Goal: Task Accomplishment & Management: Manage account settings

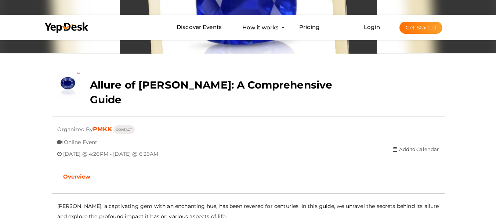
scroll to position [124, 0]
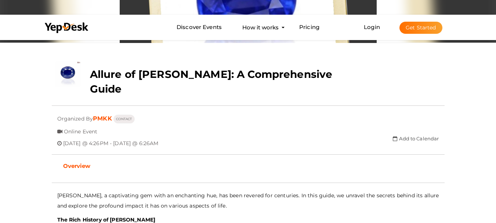
click at [372, 31] on li "Login Get Started Branded mobile event apps YepDesk Meet Powerful Registration …" at bounding box center [403, 27] width 108 height 24
click at [416, 26] on button "Get Started" at bounding box center [421, 28] width 43 height 12
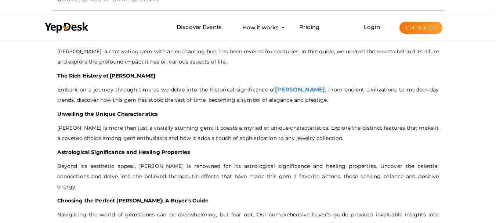
scroll to position [257, 0]
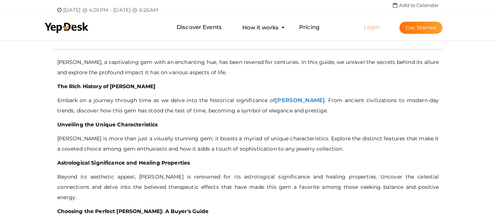
click at [370, 27] on link "Login" at bounding box center [372, 27] width 16 height 7
click at [376, 30] on link "Login" at bounding box center [372, 27] width 16 height 7
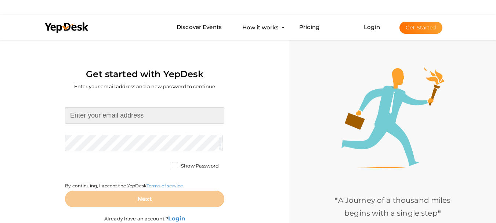
click at [95, 108] on input at bounding box center [144, 115] width 159 height 17
type input "[EMAIL_ADDRESS][DOMAIN_NAME]"
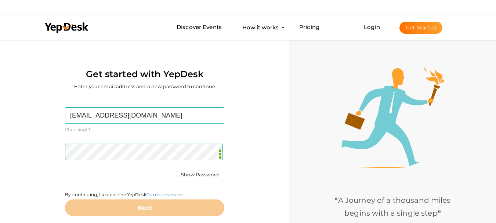
click at [177, 173] on label "Show Password" at bounding box center [195, 174] width 47 height 7
click at [165, 173] on input "Show Password" at bounding box center [165, 173] width 0 height 0
click at [78, 178] on div "By continuing, I accept the YepDesk Terms of service" at bounding box center [144, 185] width 159 height 28
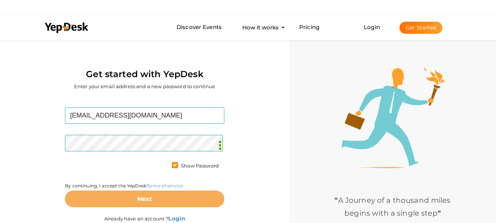
click at [156, 194] on button "Next" at bounding box center [144, 199] width 159 height 17
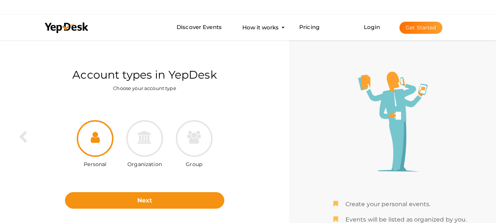
drag, startPoint x: 156, startPoint y: 194, endPoint x: 156, endPoint y: 201, distance: 7.4
click at [156, 201] on div "Personal Organization Group Next Back" at bounding box center [145, 159] width 278 height 122
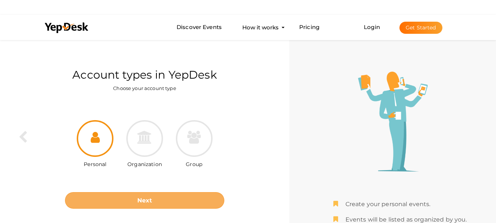
click at [157, 197] on button "Next" at bounding box center [144, 200] width 159 height 17
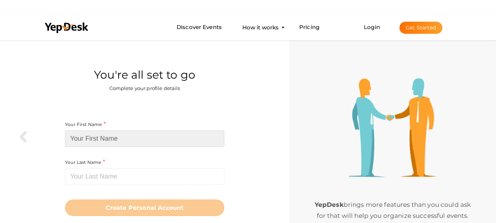
click at [116, 142] on input at bounding box center [144, 138] width 159 height 17
click at [134, 141] on input at bounding box center [144, 138] width 159 height 17
paste input "cricketaddictor"
drag, startPoint x: 149, startPoint y: 139, endPoint x: 90, endPoint y: 140, distance: 58.8
click at [90, 140] on input "cricketaddictor" at bounding box center [144, 138] width 159 height 17
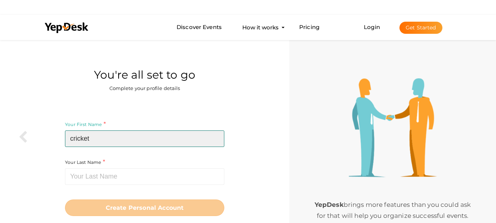
type input "cricket"
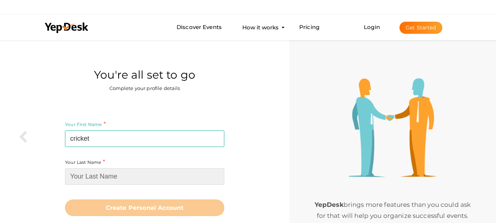
click at [106, 170] on input at bounding box center [144, 176] width 159 height 17
paste input "addictor"
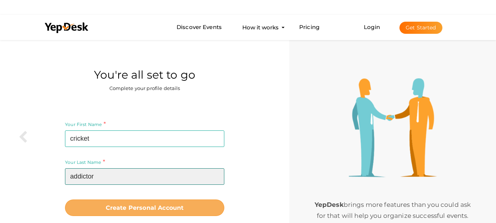
type input "addictor"
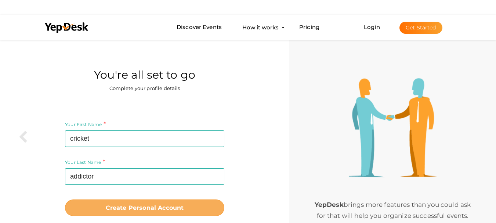
click at [145, 207] on b "Create Personal Account" at bounding box center [145, 207] width 78 height 7
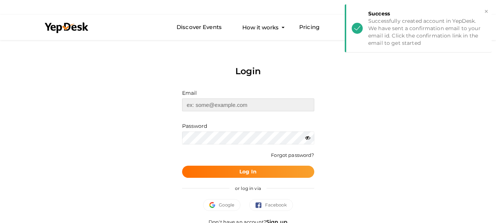
type input "cricketupdate988@gmail.com"
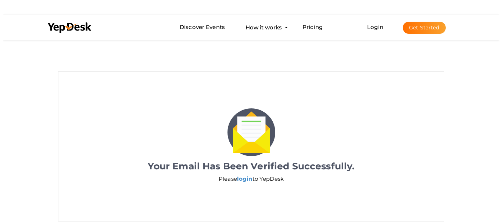
scroll to position [15, 0]
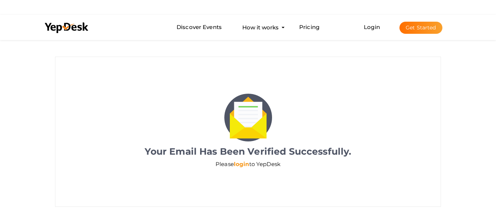
click at [236, 163] on link "login" at bounding box center [241, 164] width 15 height 7
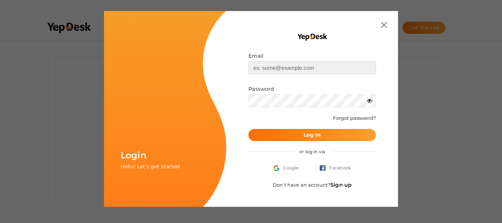
type input "[EMAIL_ADDRESS][DOMAIN_NAME]"
click at [316, 133] on b "Log In" at bounding box center [311, 135] width 17 height 7
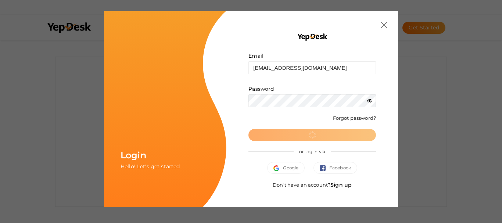
scroll to position [0, 0]
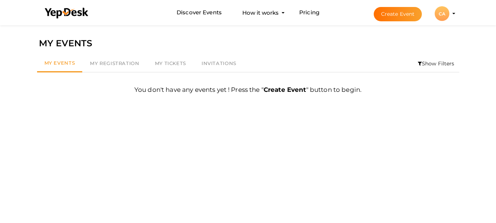
click at [451, 13] on button "CA CA cricket addictor cricketupdate988@gmail.com Personal Profile My Events Ad…" at bounding box center [442, 13] width 19 height 15
click at [453, 11] on li "Create Event CA CA cricket addictor cricketupdate988@gmail.com Personal Profile…" at bounding box center [408, 13] width 98 height 26
click at [453, 12] on li "Create Event CA CA cricket addictor cricketupdate988@gmail.com Personal Profile…" at bounding box center [408, 13] width 98 height 26
click at [450, 13] on profile-pic "CA" at bounding box center [442, 14] width 15 height 6
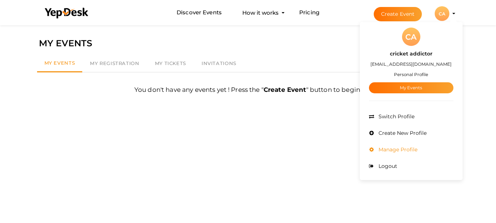
click at [405, 151] on span "Manage Profile" at bounding box center [397, 149] width 41 height 7
